Goal: Task Accomplishment & Management: Manage account settings

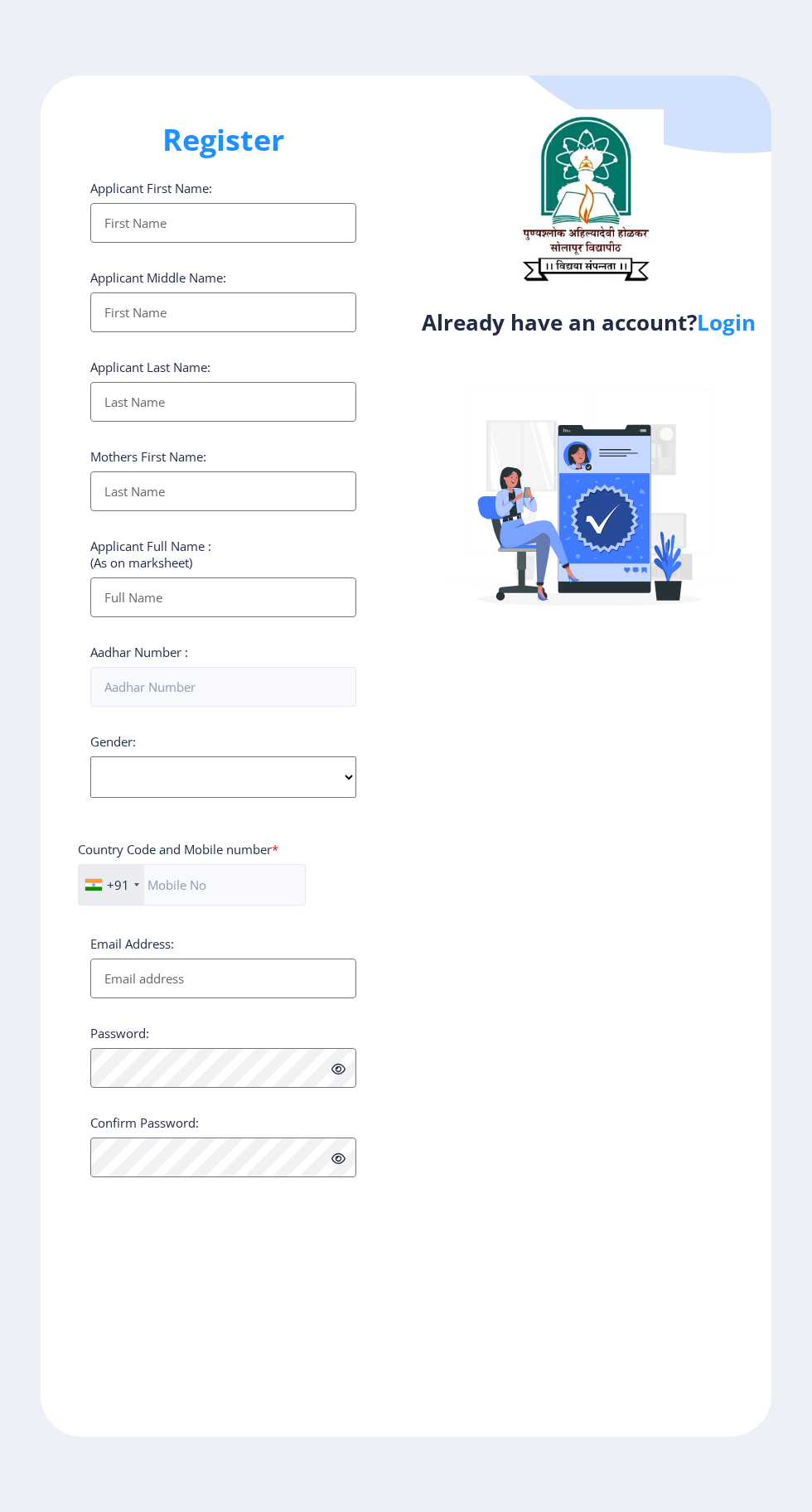
select select
click at [740, 326] on link "Login" at bounding box center [726, 322] width 59 height 29
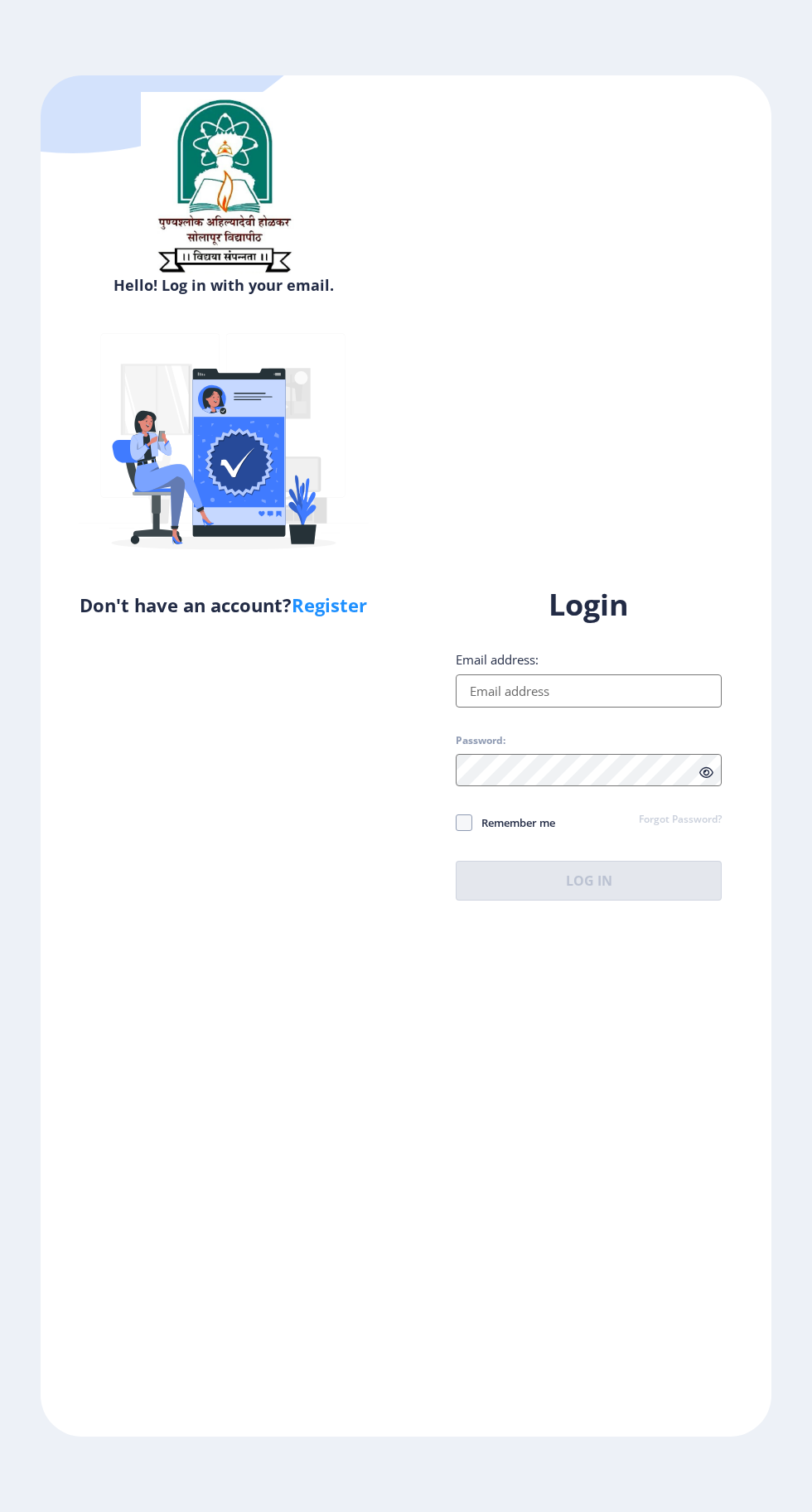
click at [596, 707] on input "Email address:" at bounding box center [589, 691] width 266 height 33
type input "[EMAIL_ADDRESS][DOMAIN_NAME]"
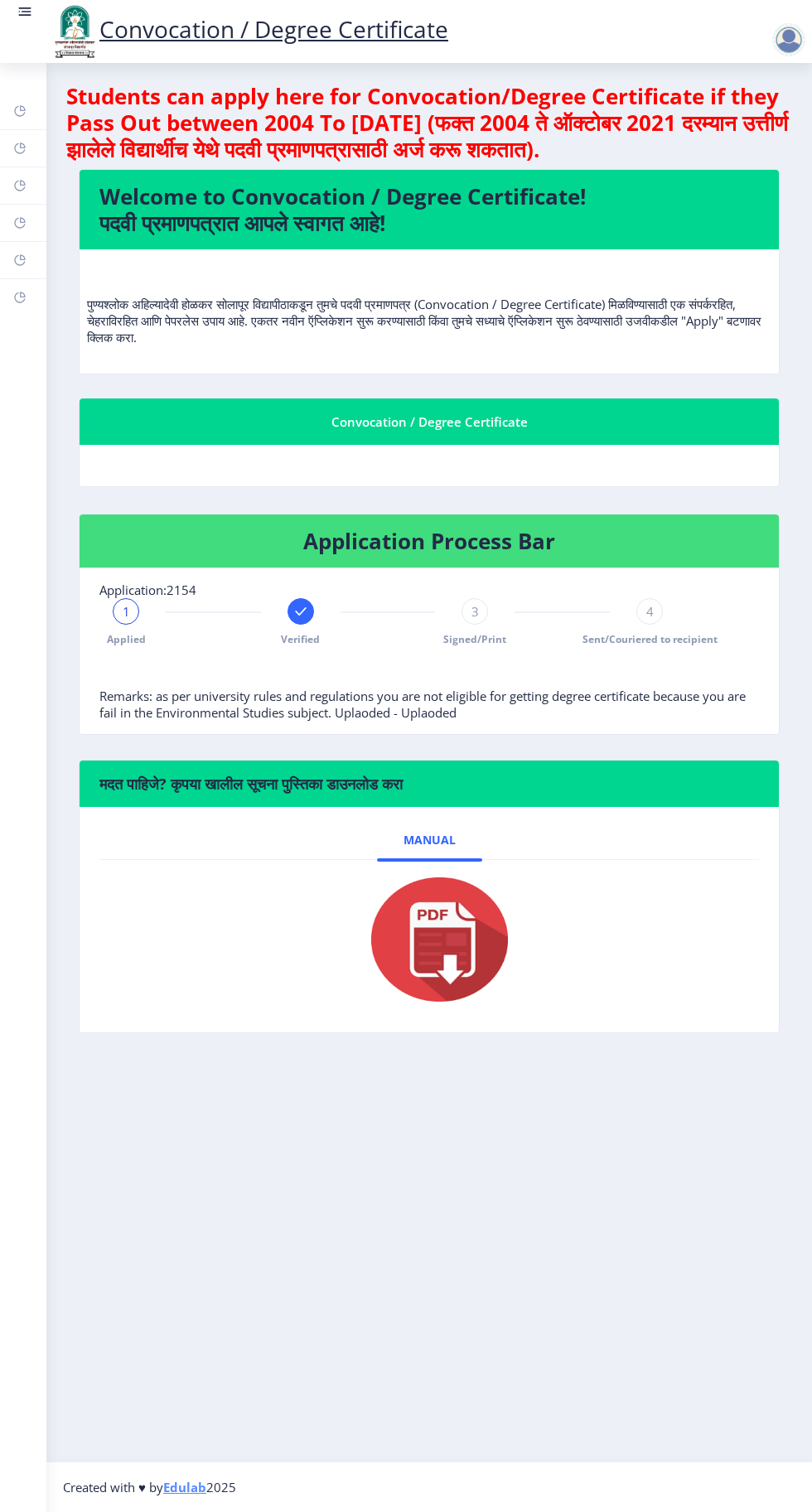
click at [475, 610] on span "3" at bounding box center [475, 611] width 8 height 17
click at [652, 638] on span "Sent/Couriered to recipient" at bounding box center [650, 638] width 135 height 14
click at [649, 610] on span "4" at bounding box center [650, 611] width 8 height 17
click at [21, 191] on rect at bounding box center [21, 186] width 14 height 14
select select
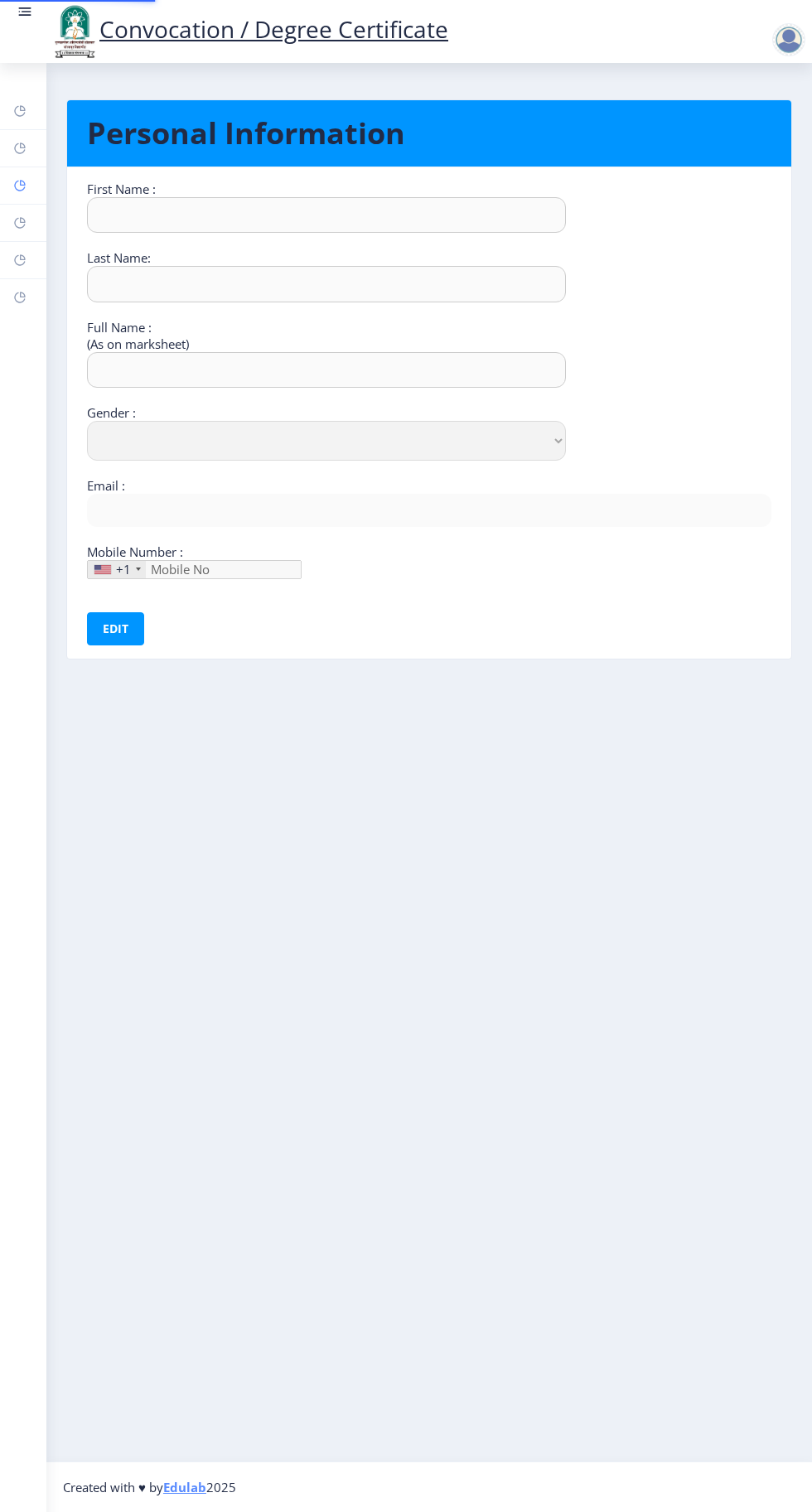
type input "Sandhyrani"
type input "Yalgonda"
type input "[PERSON_NAME]"
select select "[DEMOGRAPHIC_DATA]"
type input "[EMAIL_ADDRESS][DOMAIN_NAME]"
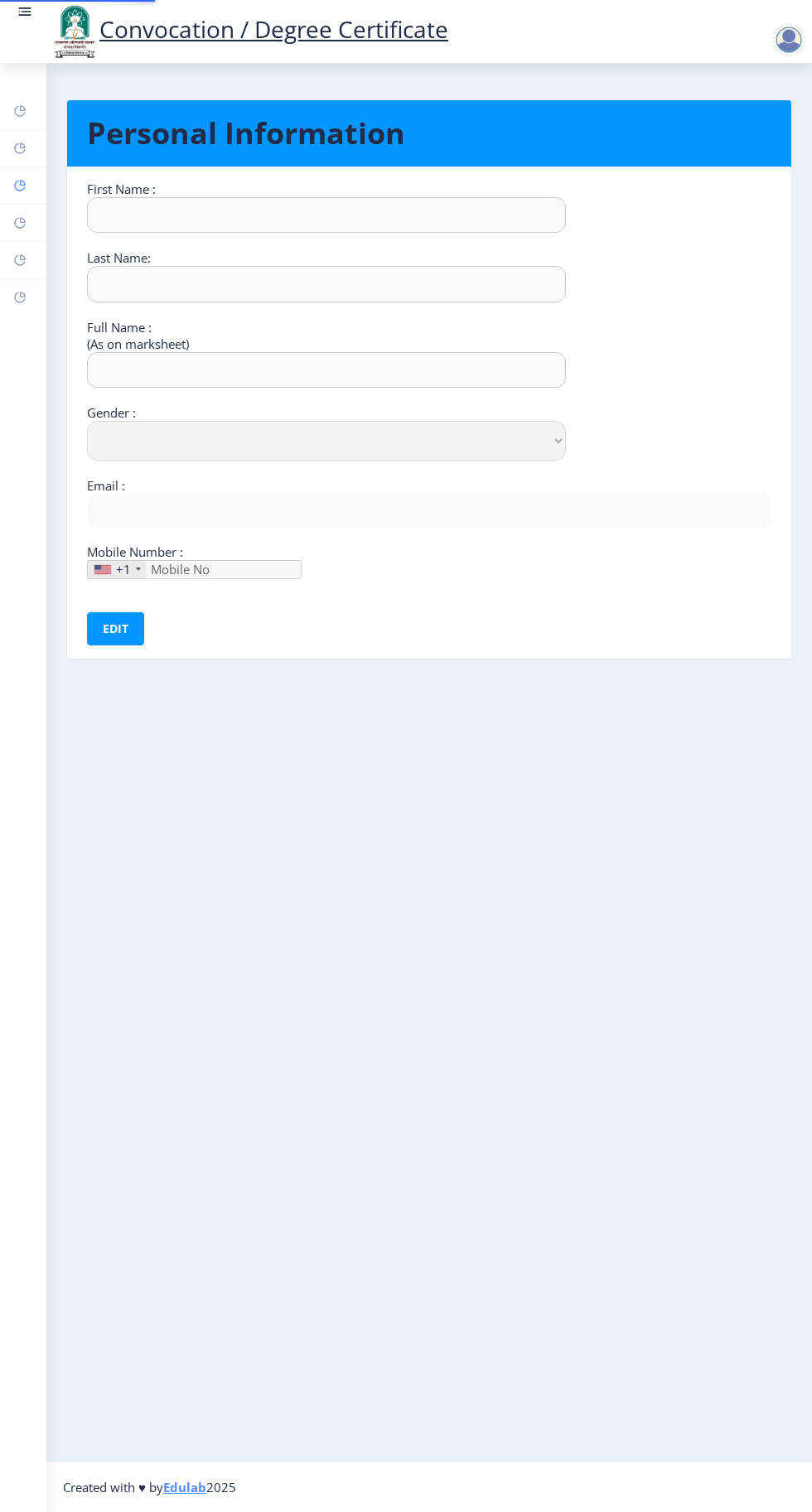
type input "9049773177"
click at [20, 222] on rect at bounding box center [21, 223] width 14 height 14
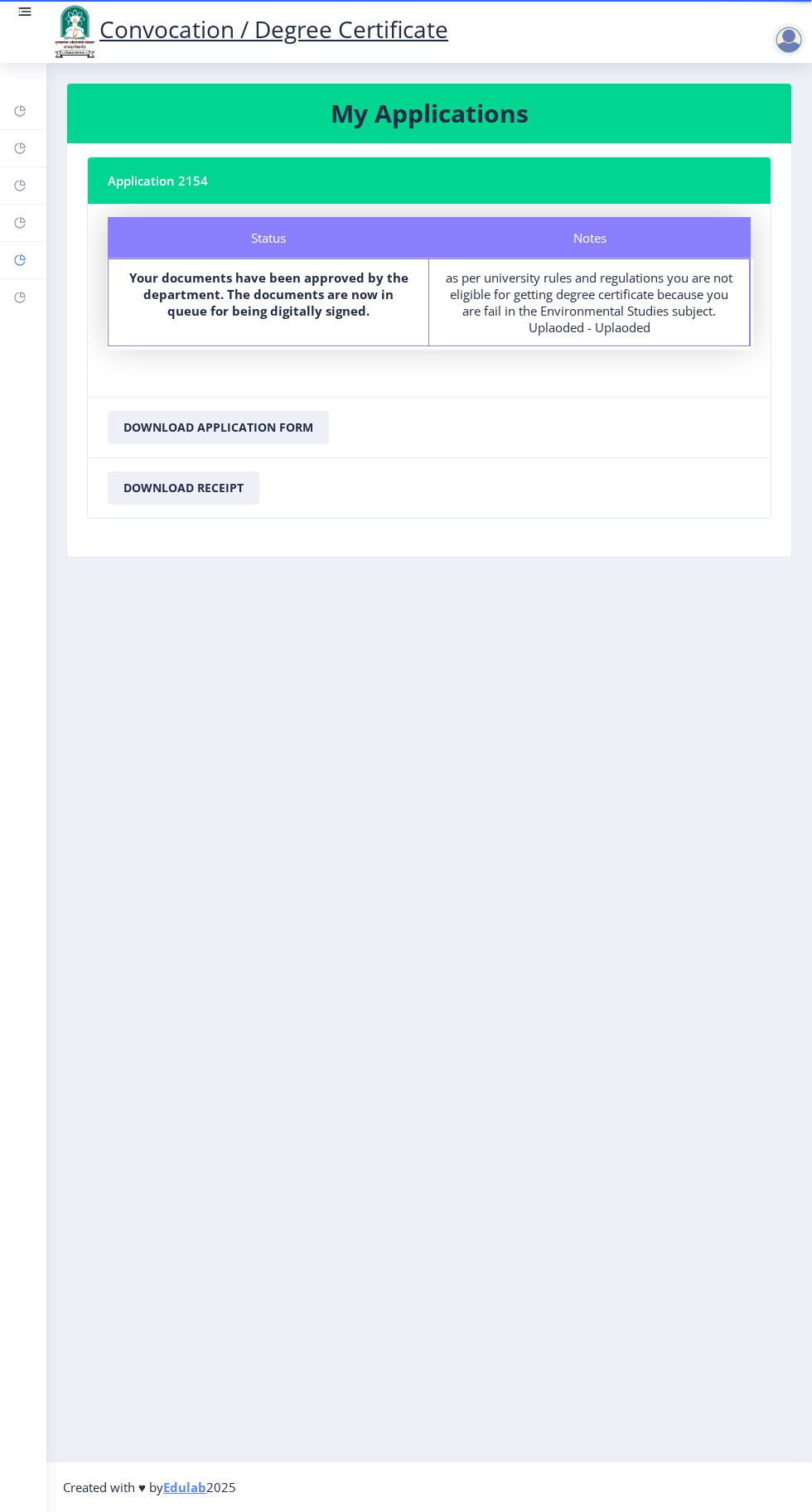
click at [20, 259] on rect at bounding box center [21, 260] width 14 height 14
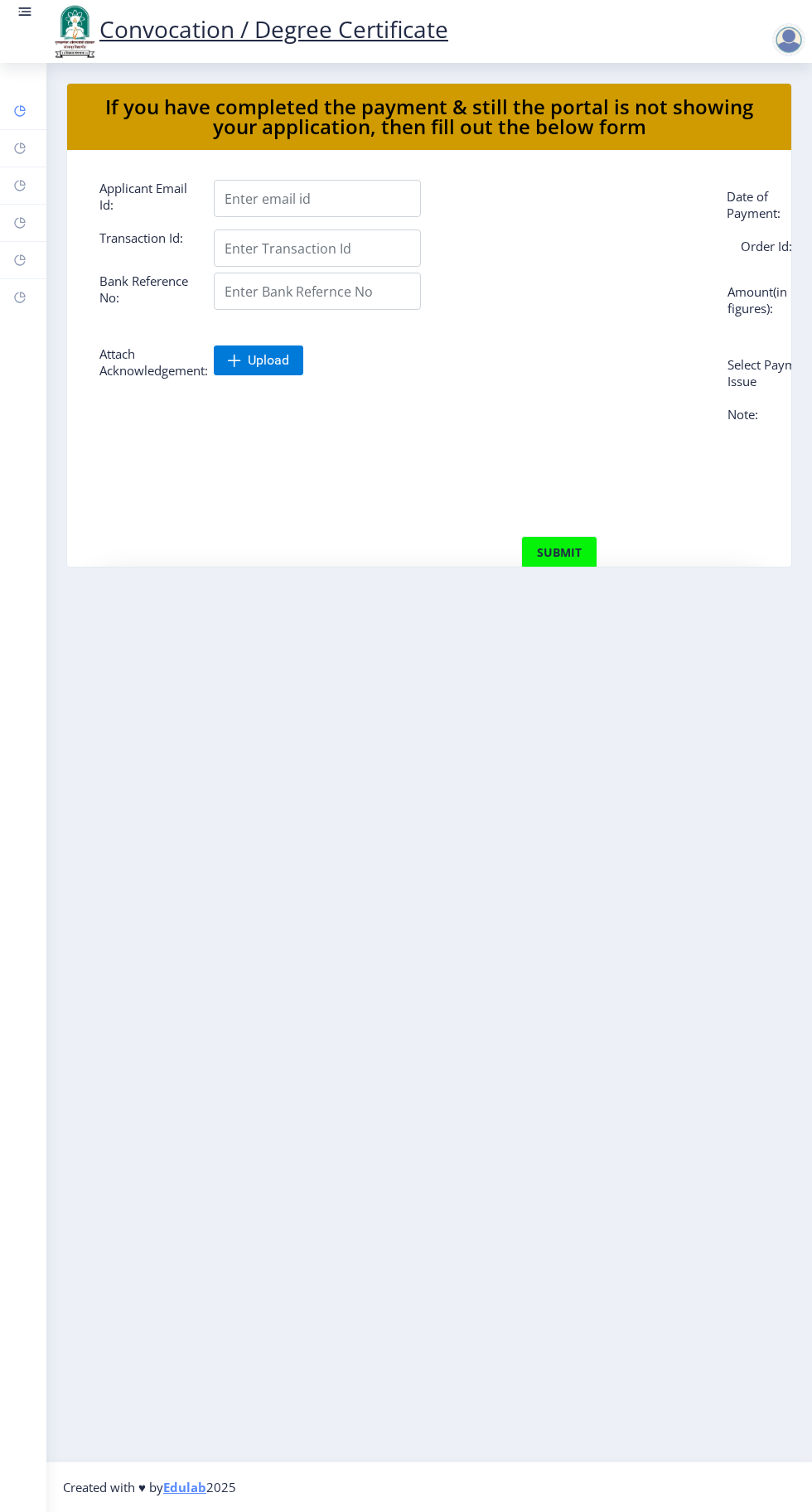
click at [20, 110] on rect at bounding box center [21, 112] width 14 height 14
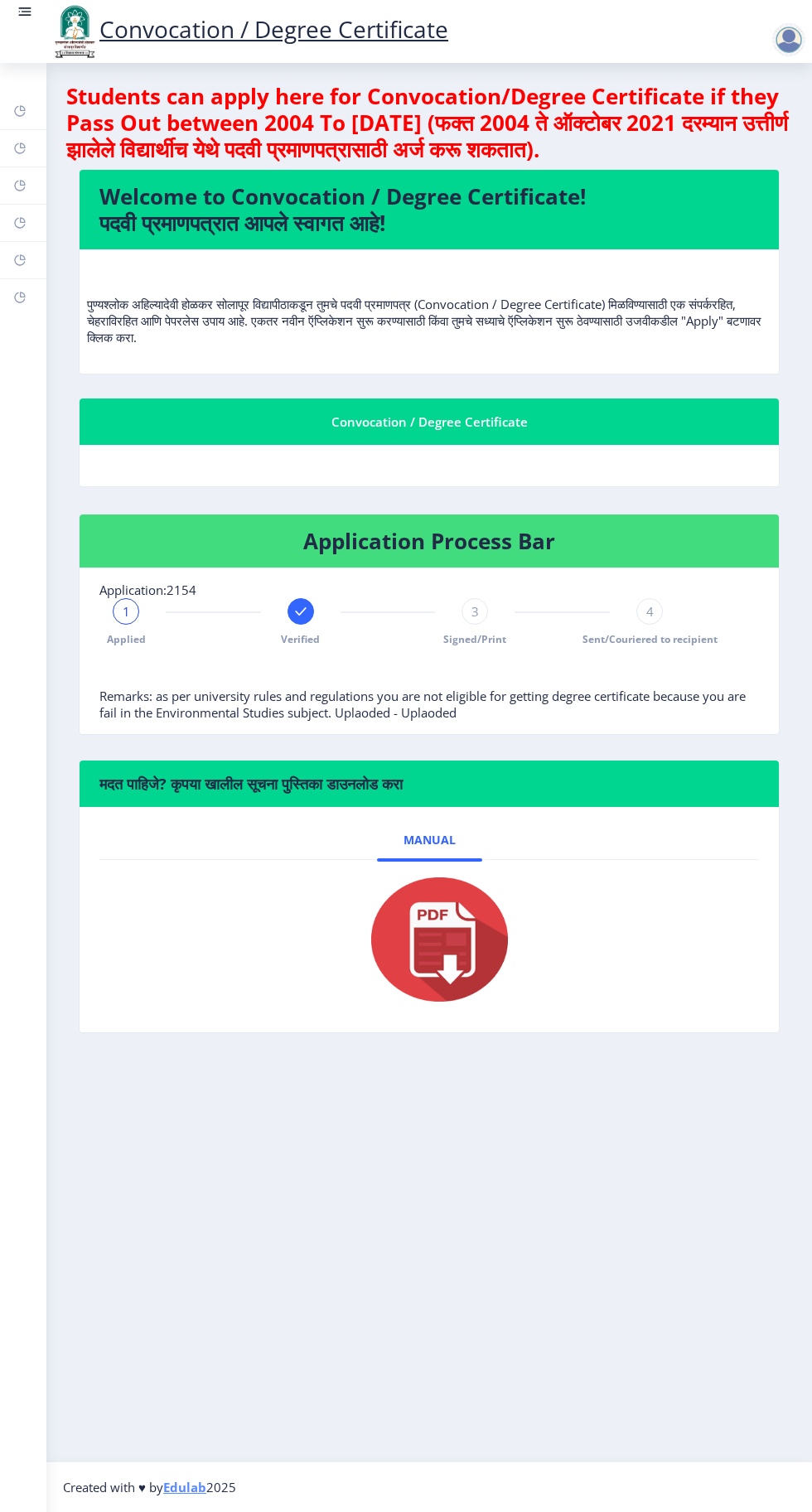
click at [20, 28] on link at bounding box center [24, 31] width 17 height 57
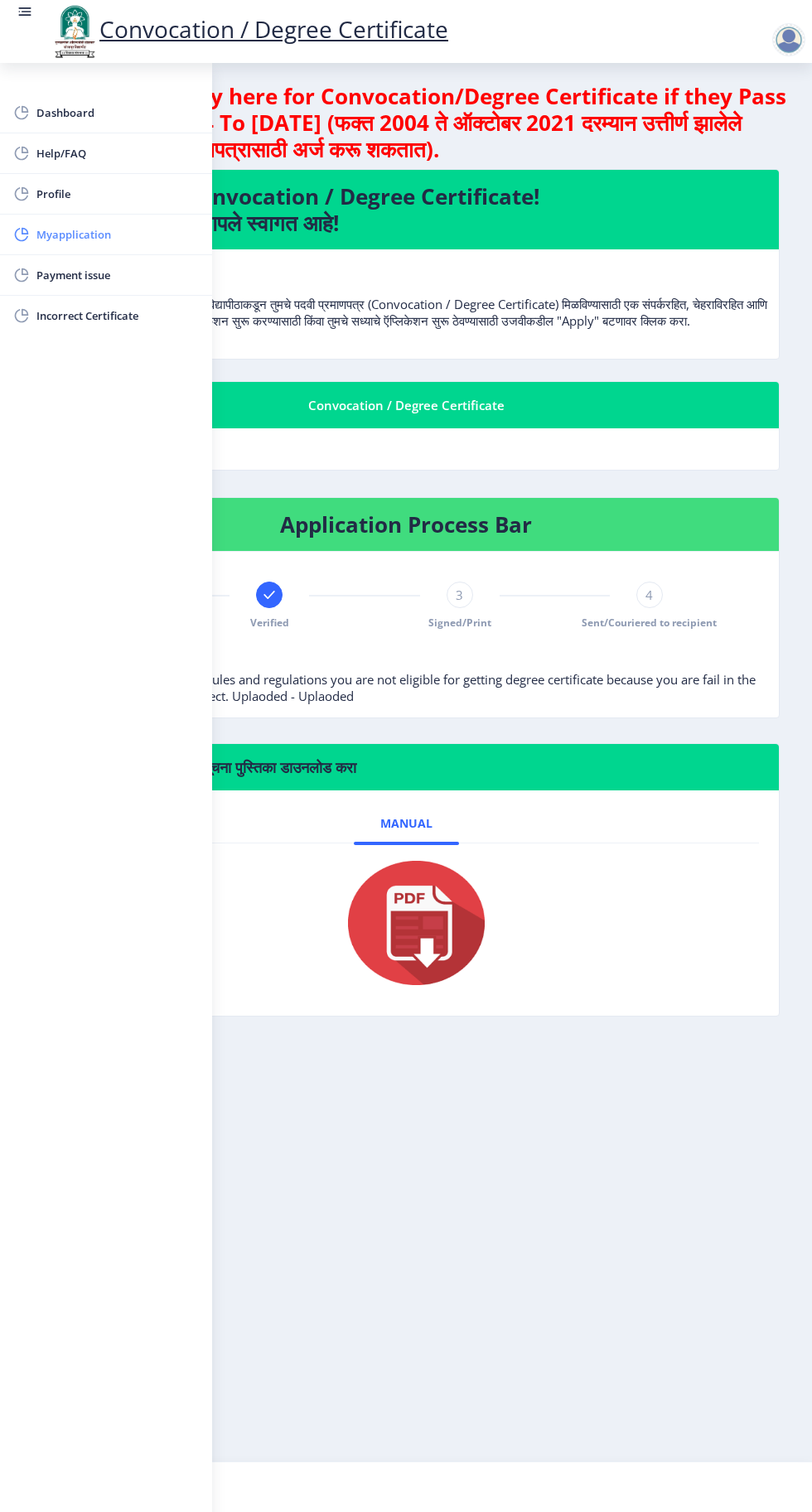
click at [139, 235] on span "Myapplication" at bounding box center [118, 234] width 163 height 20
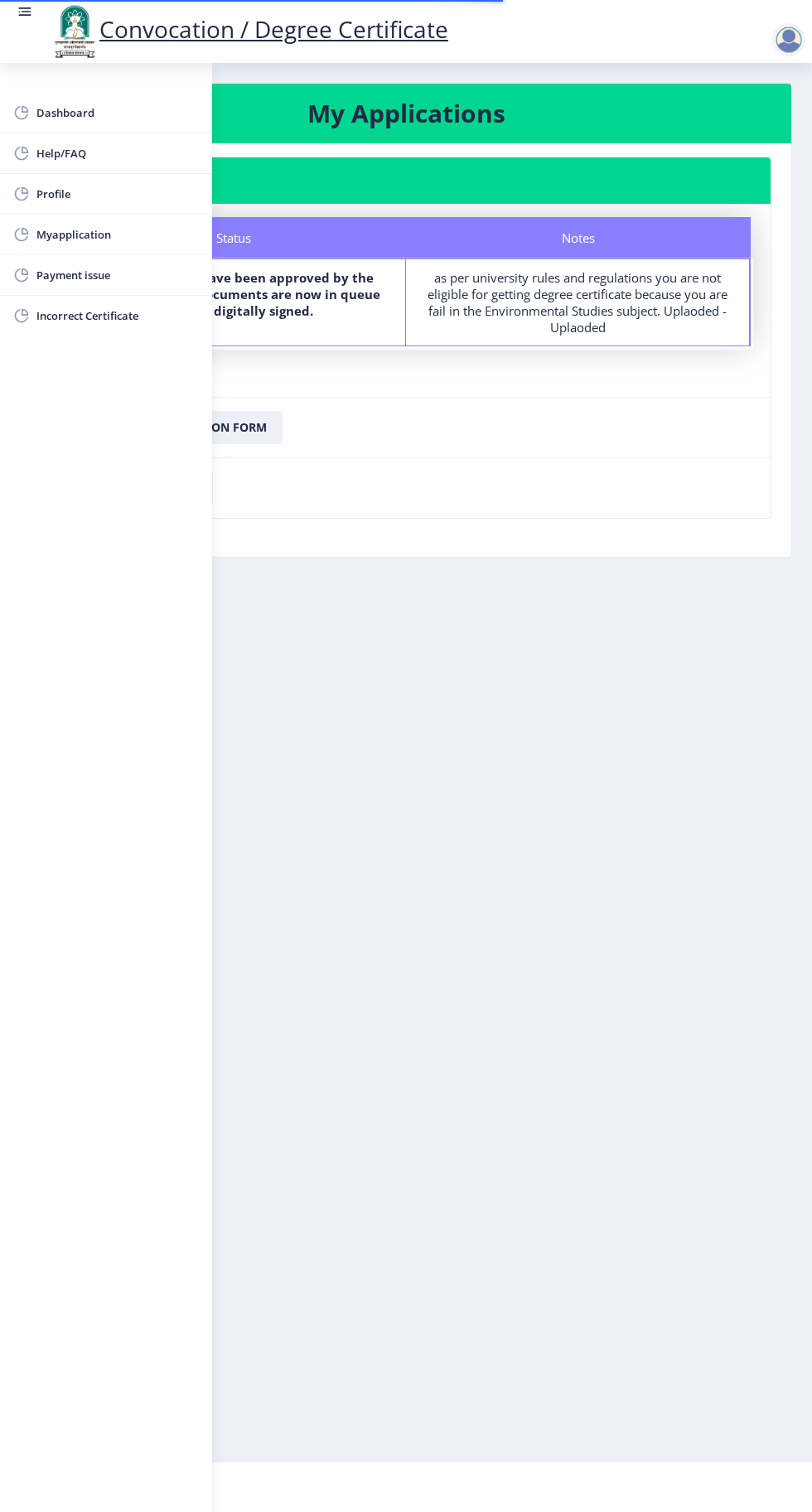
click at [24, 12] on rect at bounding box center [26, 12] width 10 height 2
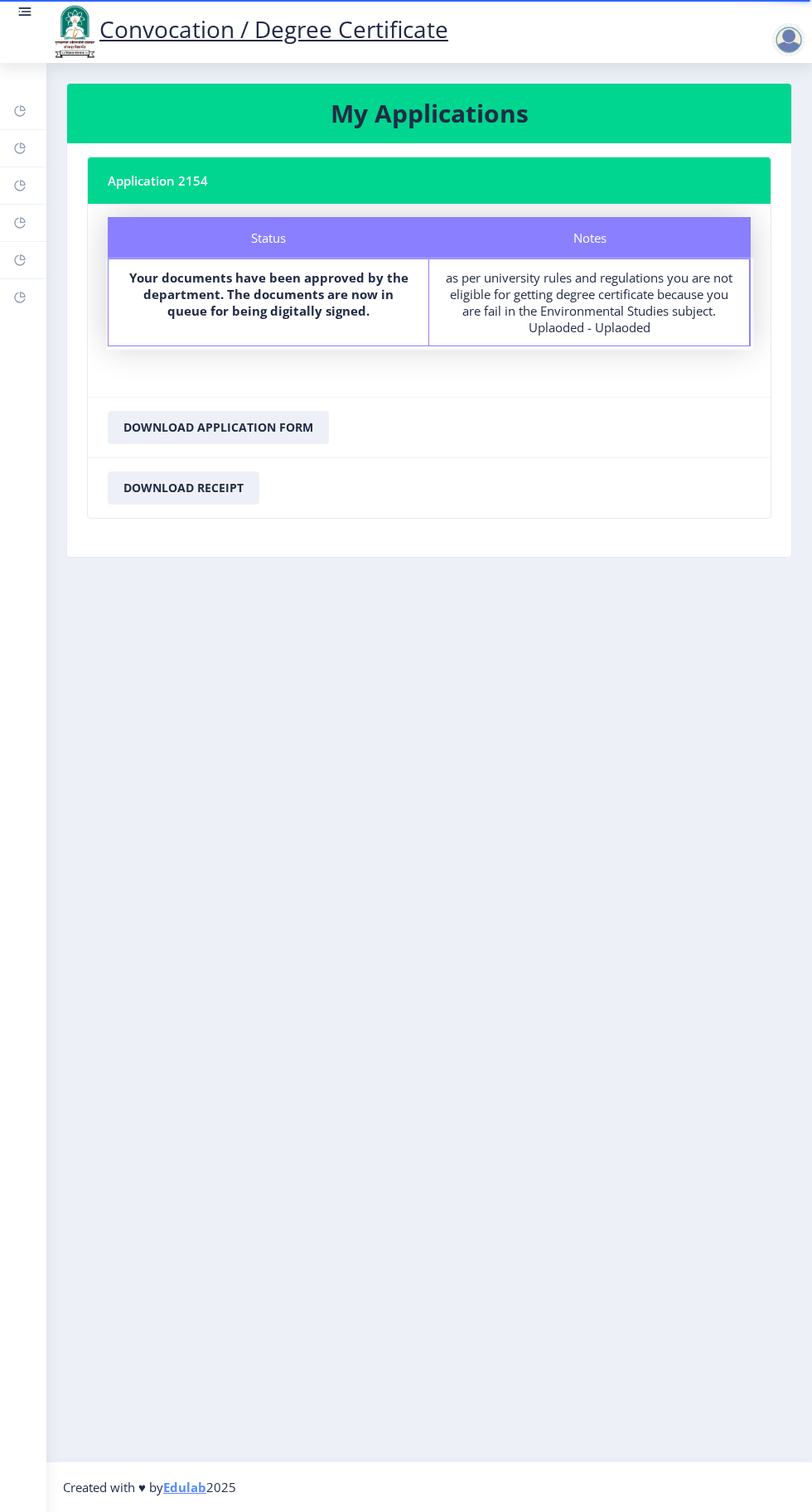
click at [784, 68] on nb-layout-column "My Applications Application 2154 Status Notes Status Your documents have been a…" at bounding box center [429, 762] width 766 height 1398
click at [787, 40] on div at bounding box center [788, 40] width 33 height 33
click at [740, 129] on span "Log out" at bounding box center [745, 129] width 106 height 20
